Goal: Information Seeking & Learning: Find specific page/section

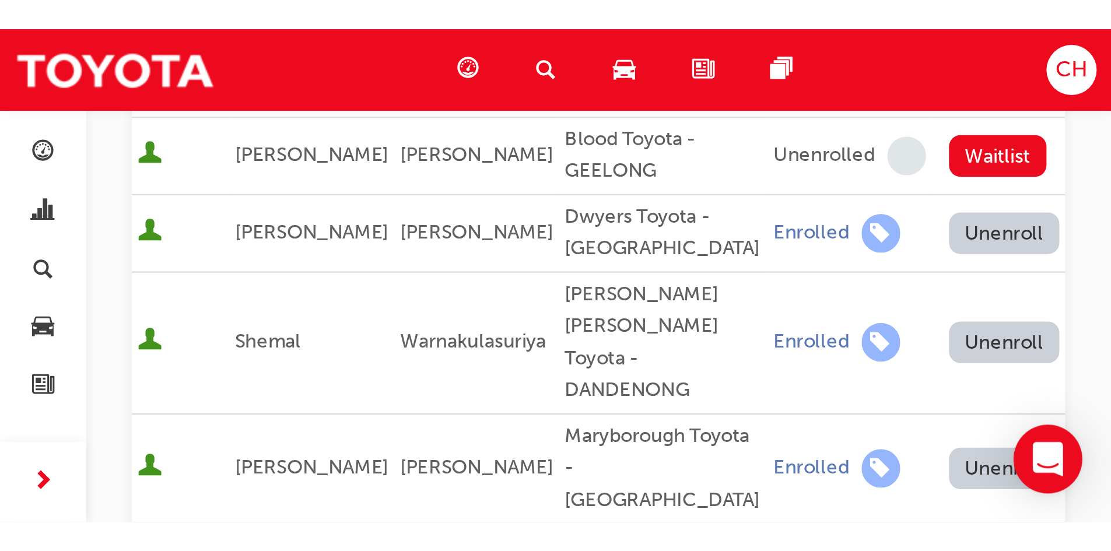
scroll to position [252, 0]
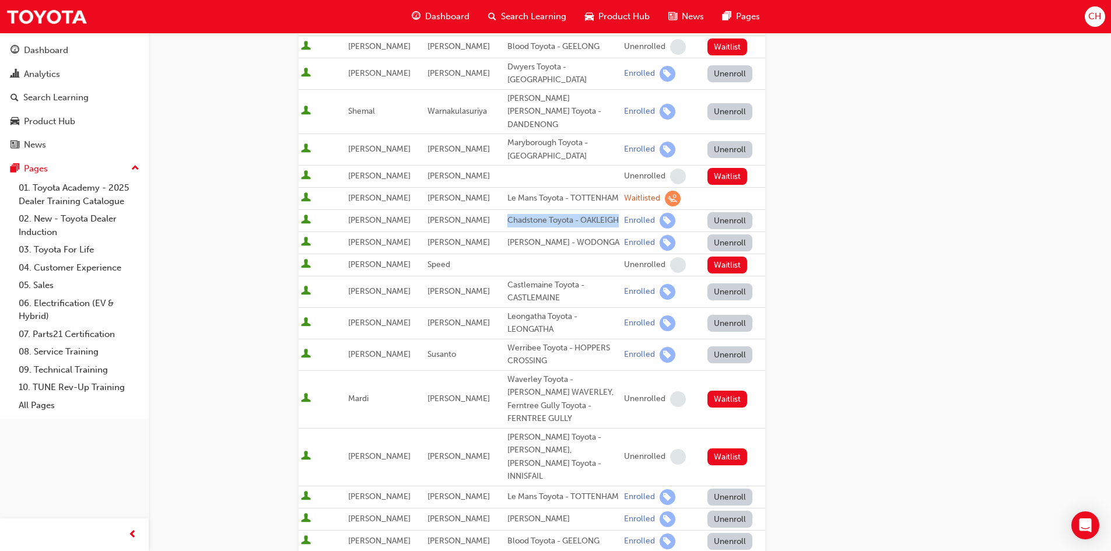
drag, startPoint x: 549, startPoint y: 217, endPoint x: 504, endPoint y: 209, distance: 45.5
click at [507, 214] on div "Chadstone Toyota - OAKLEIGH" at bounding box center [563, 220] width 112 height 13
copy div "Chadstone Toyota - OAKLEIGH"
drag, startPoint x: 605, startPoint y: 237, endPoint x: 500, endPoint y: 242, distance: 105.1
click at [505, 242] on td "[PERSON_NAME] - WODONGA" at bounding box center [563, 242] width 117 height 22
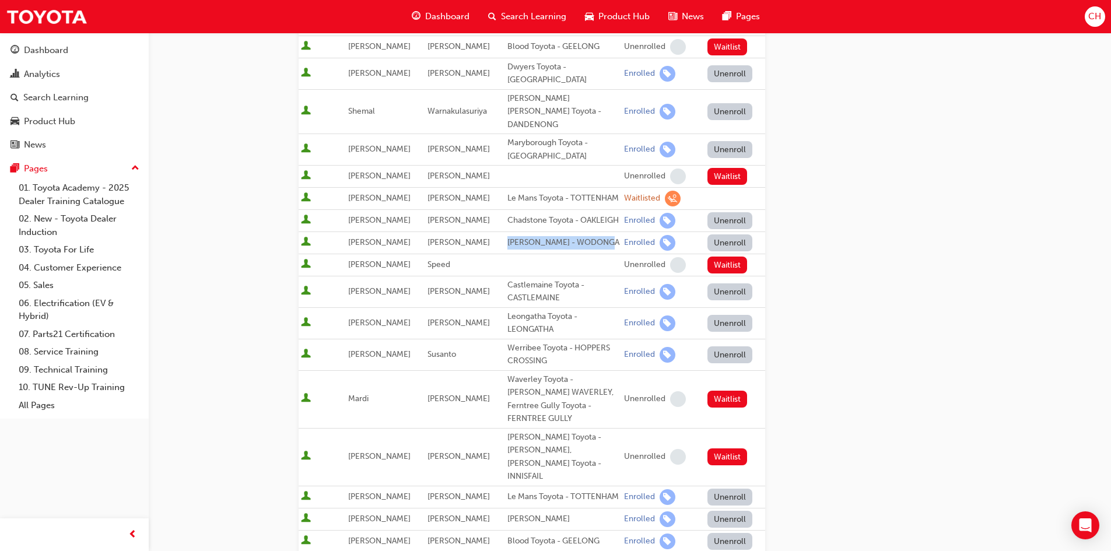
copy div "[PERSON_NAME] - WODONGA"
drag, startPoint x: 562, startPoint y: 293, endPoint x: 500, endPoint y: 285, distance: 62.3
click at [505, 285] on td "Castlemaine Toyota - CASTLEMAINE" at bounding box center [563, 291] width 117 height 31
copy div "Castlemaine Toyota - CASTLEMAINE"
click at [551, 324] on div "Leongatha Toyota - LEONGATHA" at bounding box center [563, 323] width 112 height 26
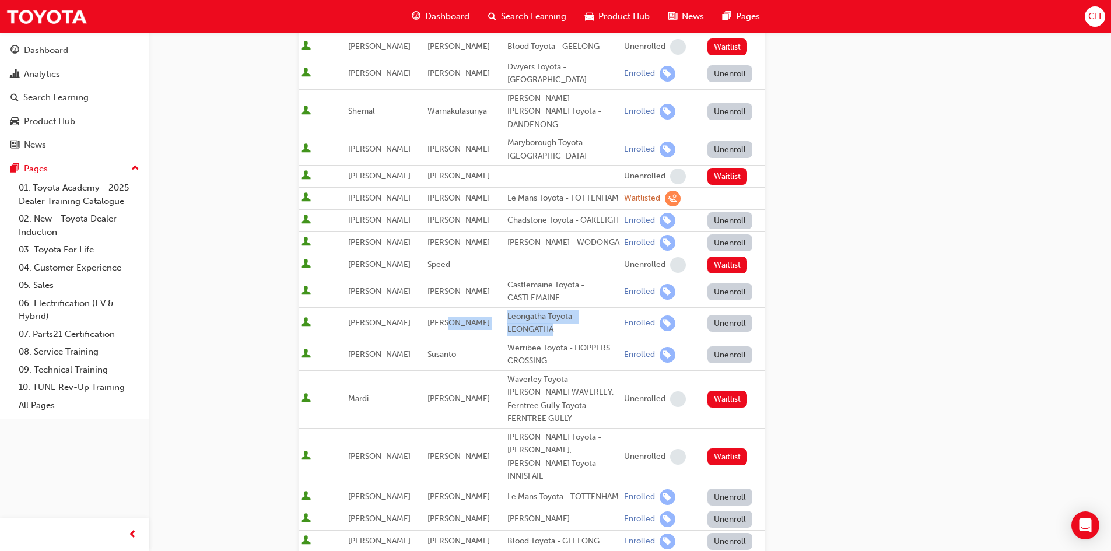
drag, startPoint x: 553, startPoint y: 324, endPoint x: 496, endPoint y: 314, distance: 57.9
click at [496, 314] on tr "[PERSON_NAME] Leongatha Toyota - LEONGATHA Enrolled Unenroll" at bounding box center [532, 322] width 466 height 31
copy tr "Leongatha Toyota - LEONGATHA"
drag, startPoint x: 548, startPoint y: 352, endPoint x: 503, endPoint y: 344, distance: 46.2
click at [507, 344] on div "Werribee Toyota - HOPPERS CROSSING" at bounding box center [563, 355] width 112 height 26
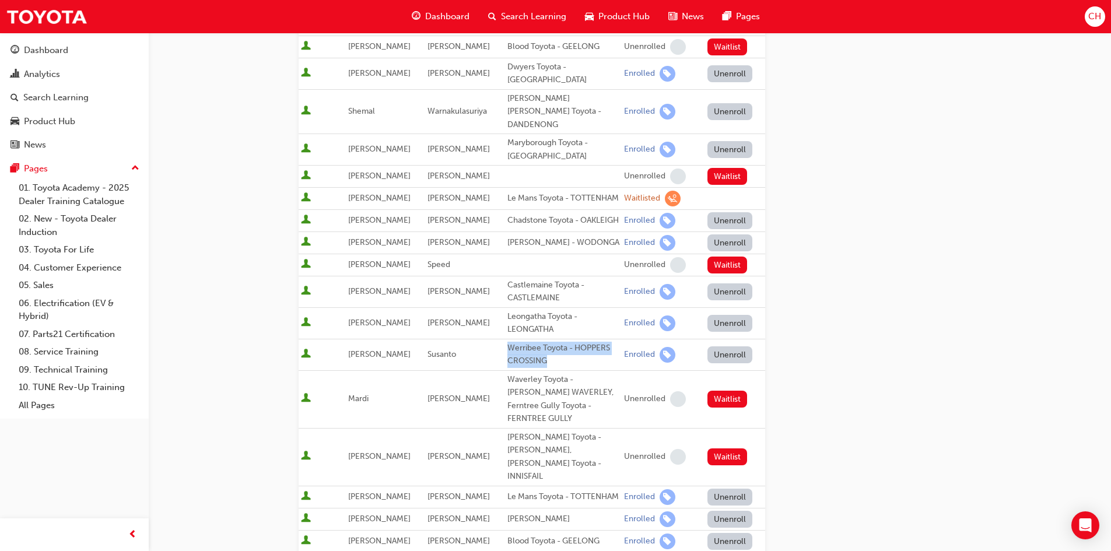
copy div "Werribee Toyota - HOPPERS CROSSING"
drag, startPoint x: 502, startPoint y: 420, endPoint x: 544, endPoint y: 430, distance: 43.1
click at [544, 431] on div "[PERSON_NAME] Toyota - [PERSON_NAME], [PERSON_NAME] Toyota - INNISFAIL" at bounding box center [563, 457] width 112 height 52
copy div "[PERSON_NAME] Toyota - [PERSON_NAME],"
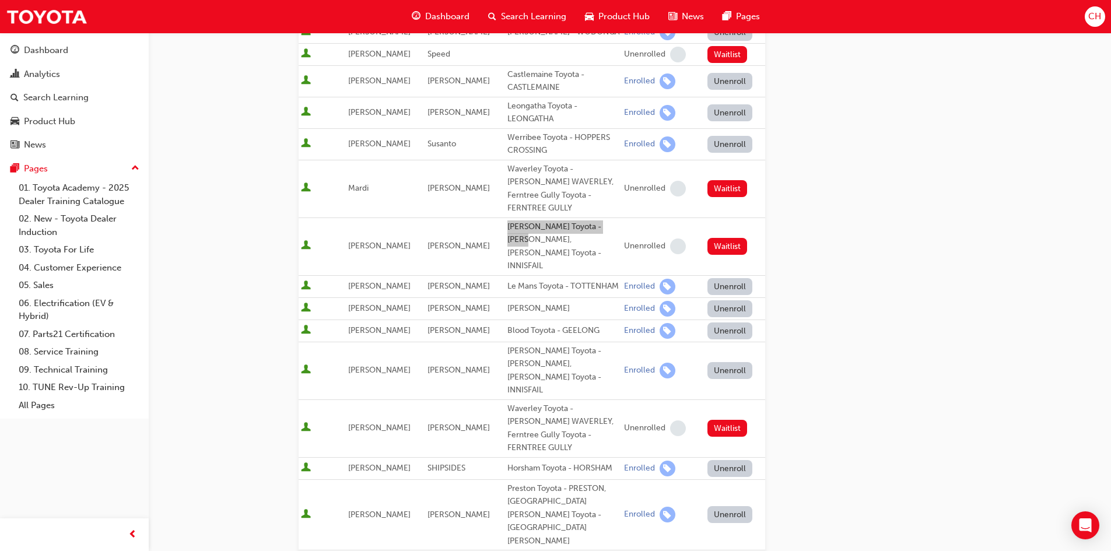
scroll to position [466, 0]
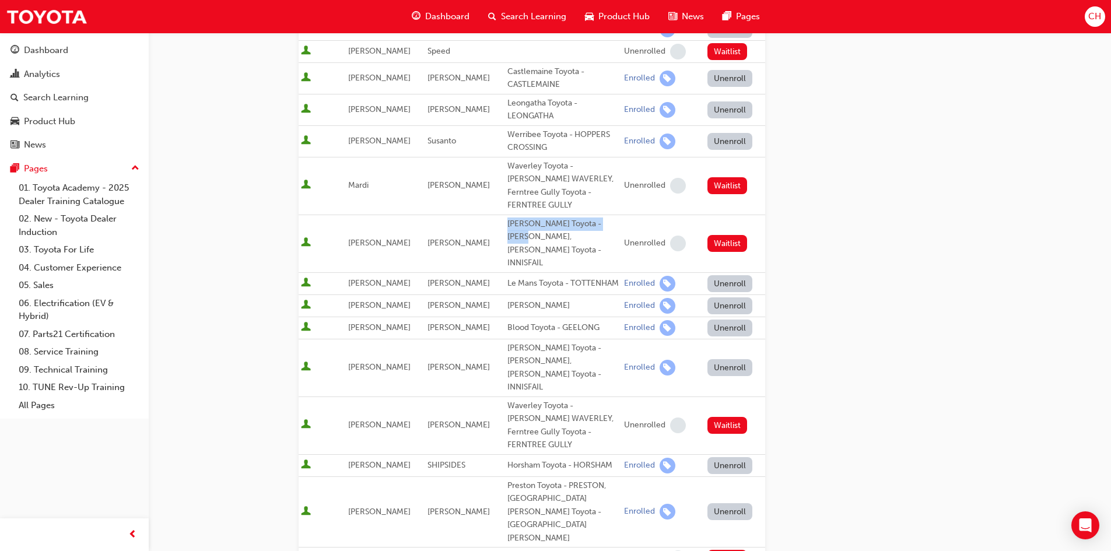
drag, startPoint x: 604, startPoint y: 283, endPoint x: 500, endPoint y: 289, distance: 104.5
click at [505, 294] on td "[PERSON_NAME]" at bounding box center [563, 305] width 117 height 22
copy div "[PERSON_NAME]"
click at [529, 321] on div "Blood Toyota - GEELONG" at bounding box center [563, 327] width 112 height 13
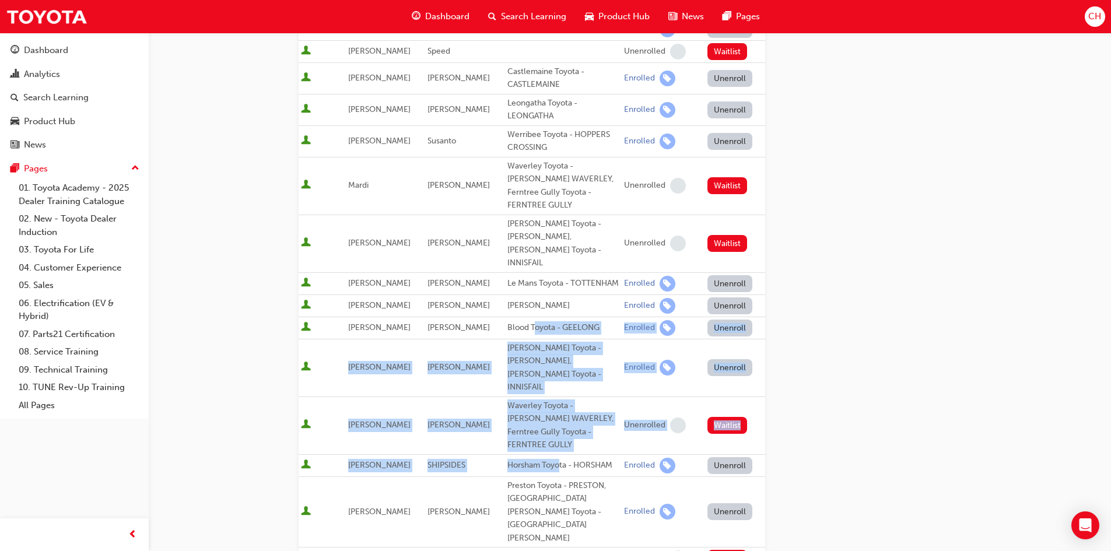
drag, startPoint x: 527, startPoint y: 308, endPoint x: 553, endPoint y: 412, distance: 106.9
click at [553, 412] on tbody "[PERSON_NAME] Bendigo Toyota - EPSOM, Maryborough Toyota - [GEOGRAPHIC_DATA] +1…" at bounding box center [532, 185] width 466 height 814
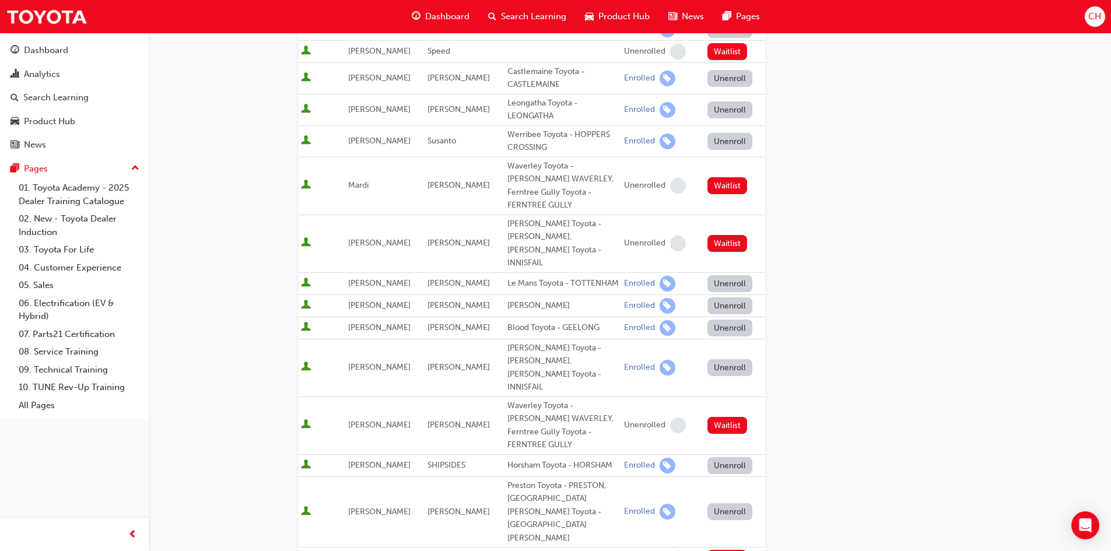
click at [356, 322] on span "[PERSON_NAME]" at bounding box center [379, 327] width 62 height 10
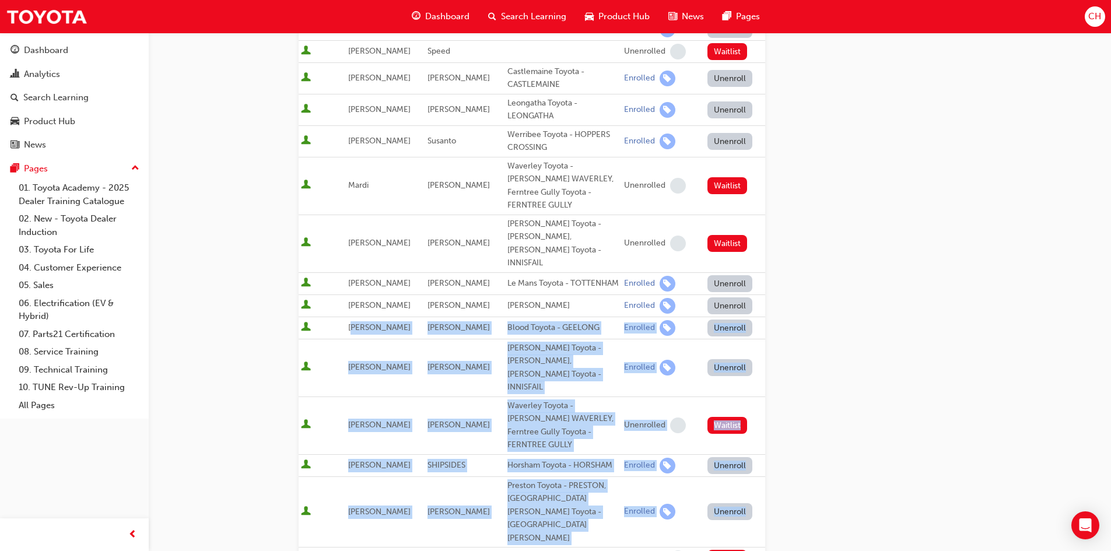
drag, startPoint x: 355, startPoint y: 308, endPoint x: 590, endPoint y: 504, distance: 306.0
click at [590, 504] on tbody "[PERSON_NAME] Bendigo Toyota - EPSOM, Maryborough Toyota - [GEOGRAPHIC_DATA] +1…" at bounding box center [532, 185] width 466 height 814
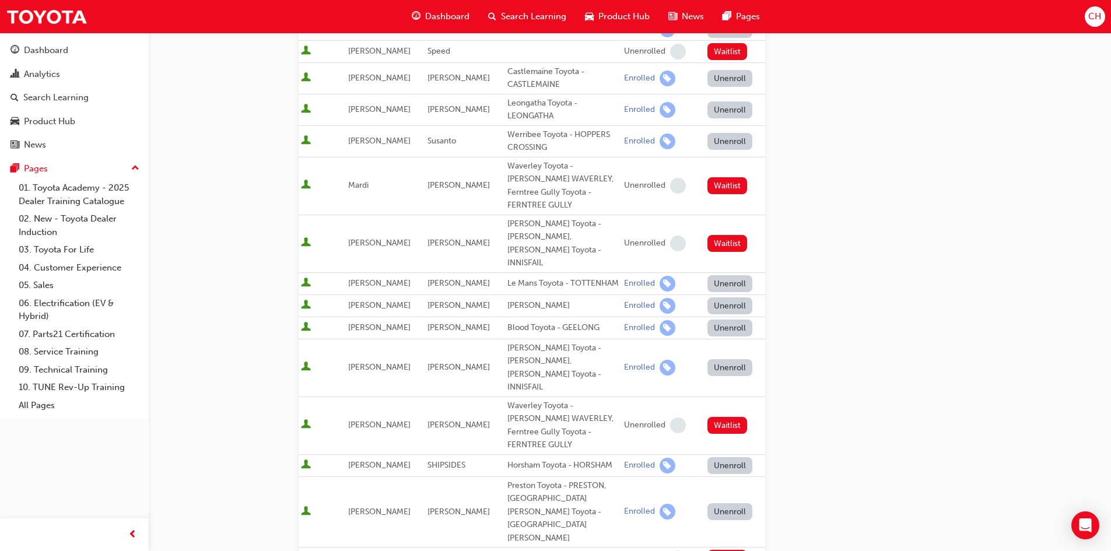
click at [349, 317] on td "[PERSON_NAME]" at bounding box center [385, 328] width 79 height 22
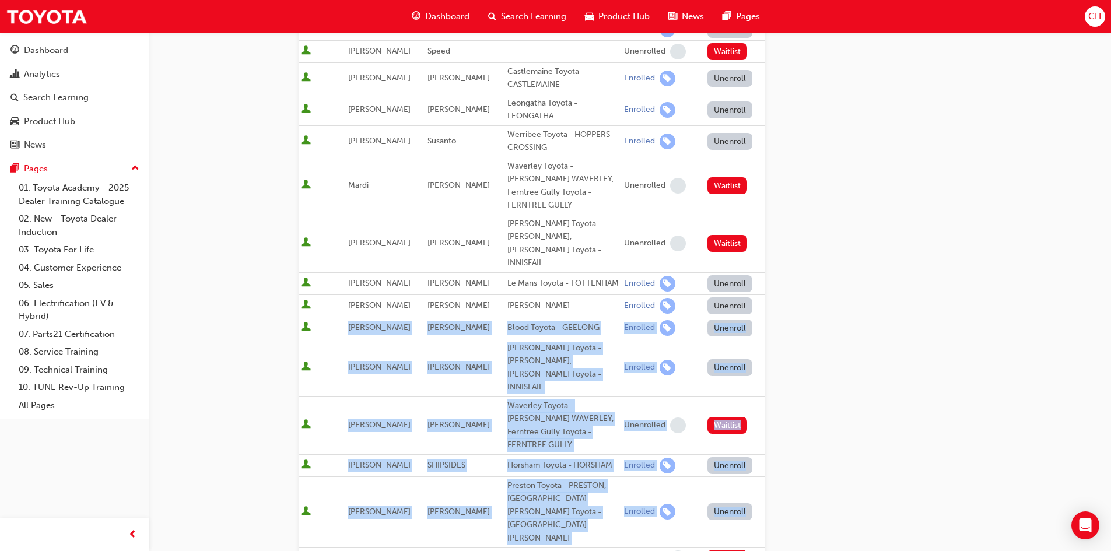
drag, startPoint x: 351, startPoint y: 306, endPoint x: 591, endPoint y: 506, distance: 312.1
click at [591, 506] on tbody "[PERSON_NAME] Bendigo Toyota - EPSOM, Maryborough Toyota - [GEOGRAPHIC_DATA] +1…" at bounding box center [532, 185] width 466 height 814
copy tbody "[PERSON_NAME] Blood Toyota - GEELONG Enrolled Unenroll [PERSON_NAME] [PERSON_NA…"
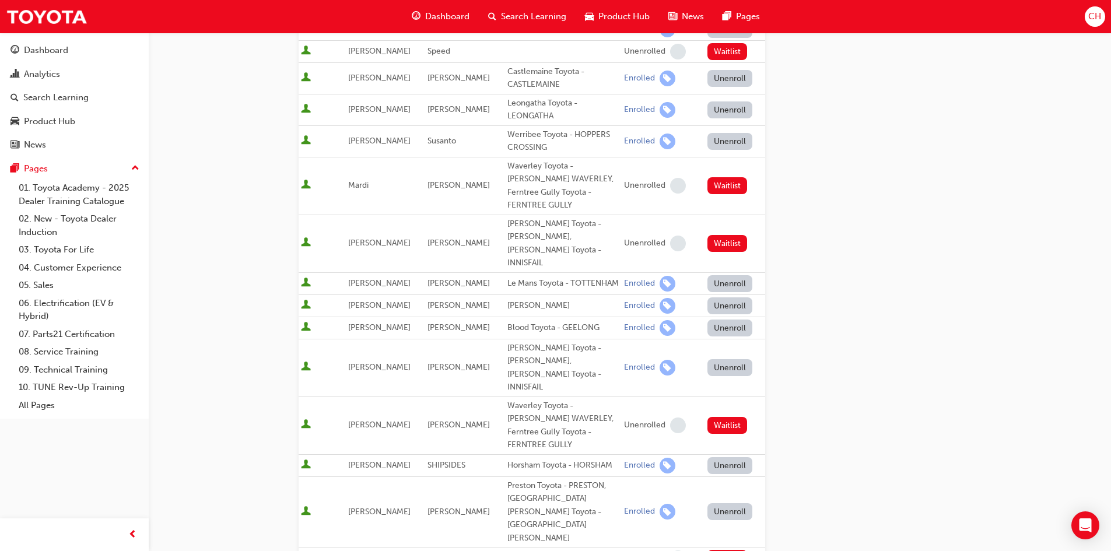
click at [236, 379] on div "Go to session detail page Manage enrollment for Workshop Controller II - [GEOGR…" at bounding box center [555, 191] width 1111 height 1315
drag, startPoint x: 595, startPoint y: 307, endPoint x: 502, endPoint y: 308, distance: 92.7
click at [507, 321] on div "Blood Toyota - GEELONG" at bounding box center [563, 327] width 112 height 13
copy div "Blood Toyota - GEELONG"
drag, startPoint x: 503, startPoint y: 330, endPoint x: 543, endPoint y: 338, distance: 40.9
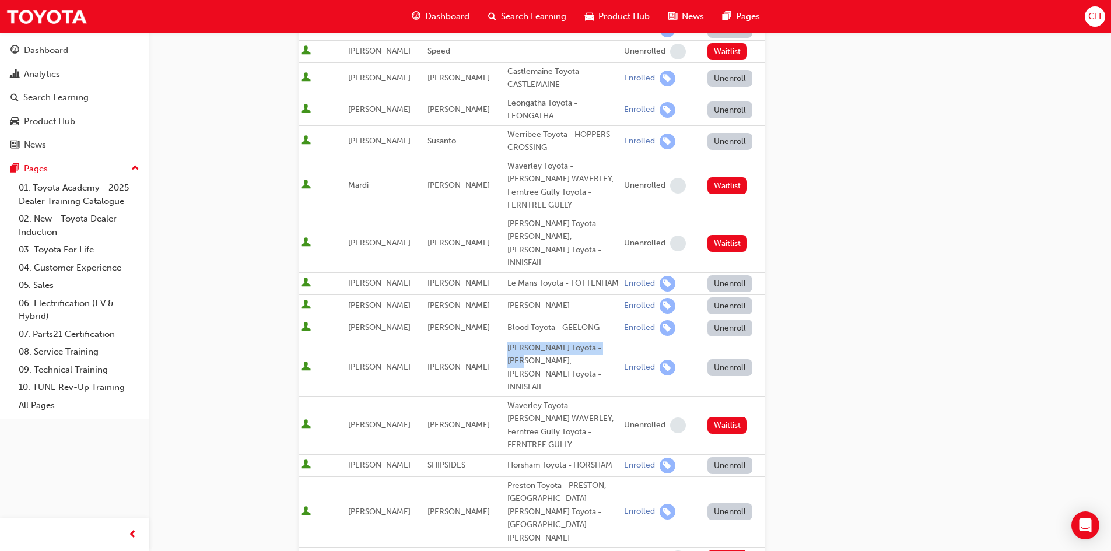
click at [543, 342] on div "[PERSON_NAME] Toyota - [PERSON_NAME], [PERSON_NAME] Toyota - INNISFAIL" at bounding box center [563, 368] width 112 height 52
copy div "[PERSON_NAME] Toyota - [PERSON_NAME]"
click at [608, 459] on div "Horsham Toyota - HORSHAM" at bounding box center [563, 465] width 112 height 13
drag, startPoint x: 607, startPoint y: 417, endPoint x: 497, endPoint y: 413, distance: 110.3
click at [497, 454] on tr "[PERSON_NAME] Horsham Toyota - HORSHAM Enrolled Unenroll" at bounding box center [532, 465] width 466 height 22
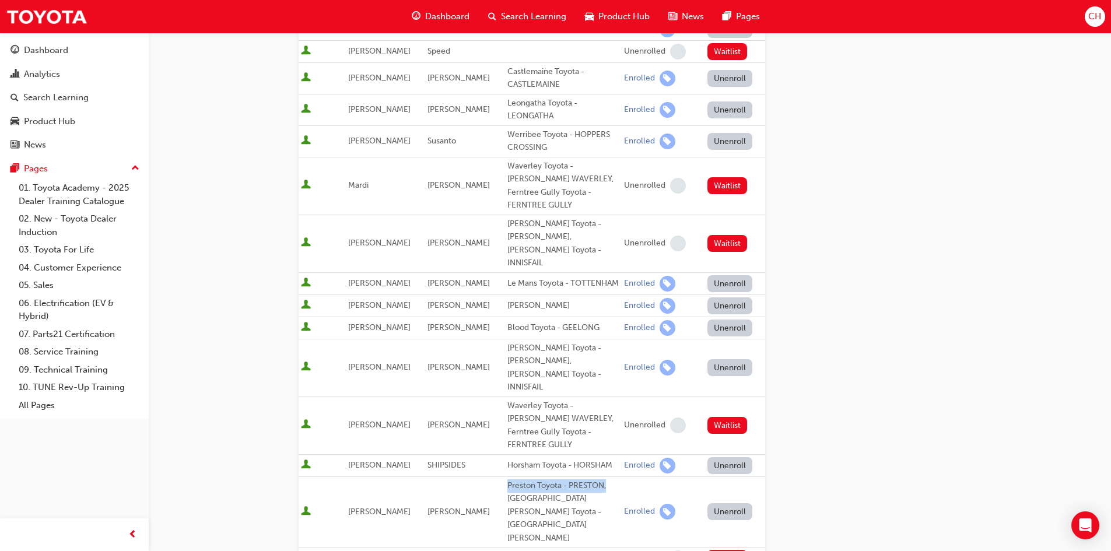
drag, startPoint x: 503, startPoint y: 439, endPoint x: 601, endPoint y: 439, distance: 98.0
click at [601, 479] on div "Preston Toyota - PRESTON, [GEOGRAPHIC_DATA][PERSON_NAME] Toyota - [GEOGRAPHIC_D…" at bounding box center [563, 512] width 112 height 66
drag, startPoint x: 589, startPoint y: 506, endPoint x: 497, endPoint y: 509, distance: 92.2
